Goal: Entertainment & Leisure: Consume media (video, audio)

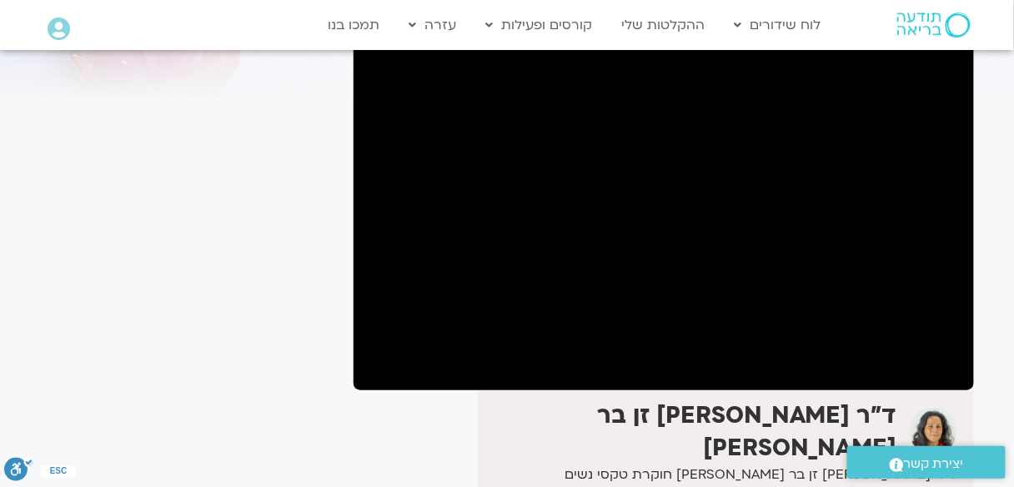
scroll to position [133, 0]
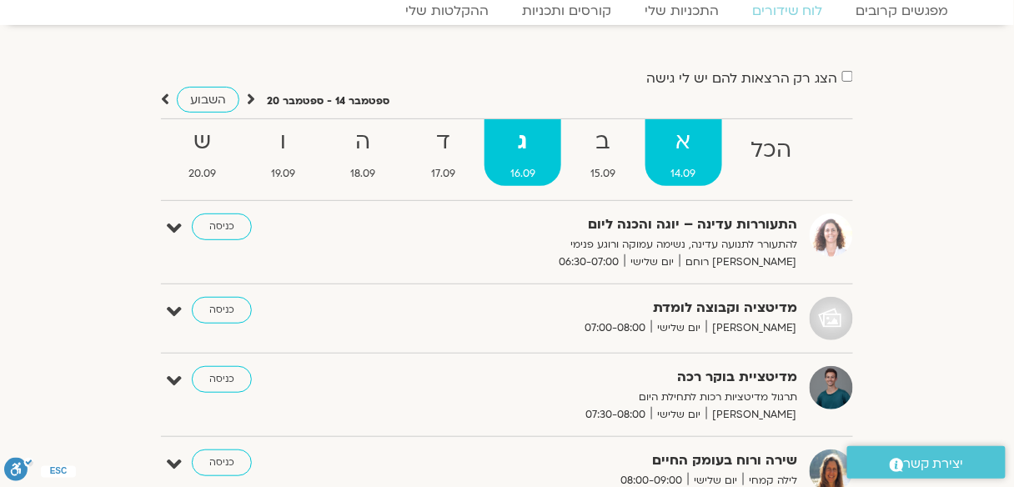
scroll to position [67, 0]
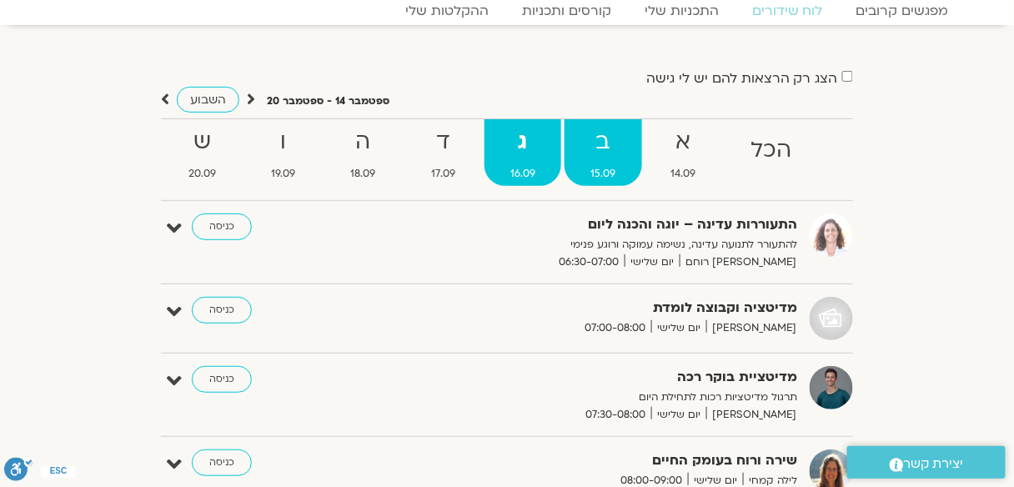
click at [606, 160] on link "ב 15.09" at bounding box center [603, 152] width 77 height 67
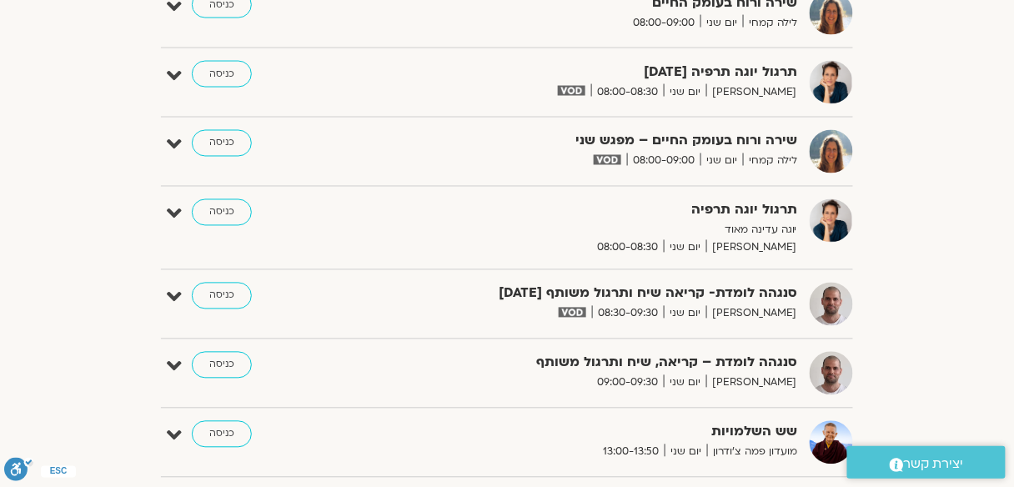
scroll to position [667, 0]
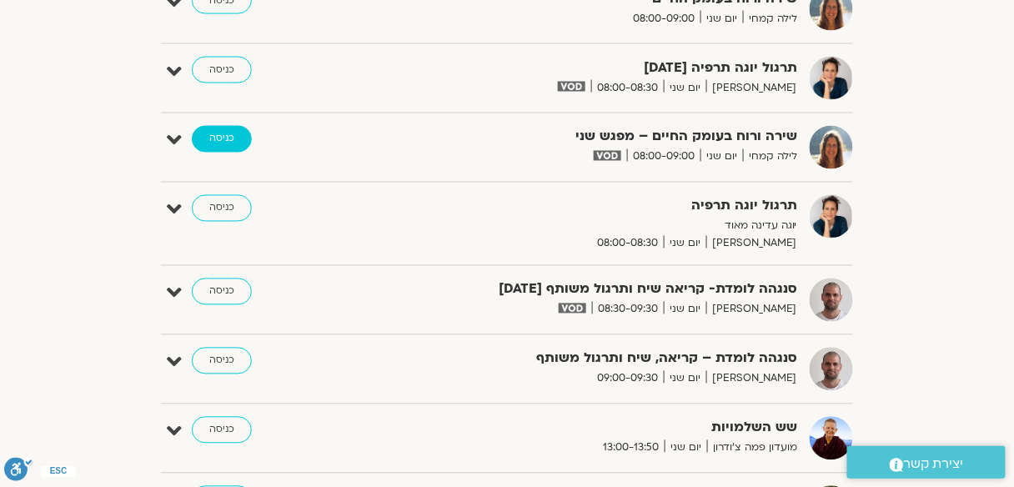
click at [235, 130] on link "כניסה" at bounding box center [222, 139] width 60 height 27
